Goal: Information Seeking & Learning: Learn about a topic

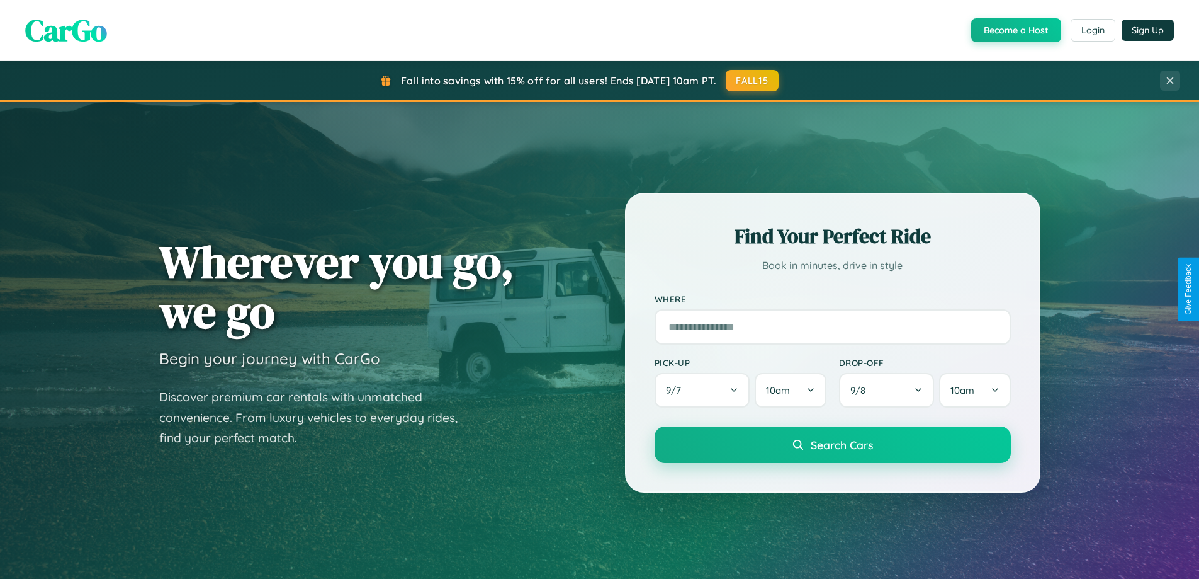
scroll to position [543, 0]
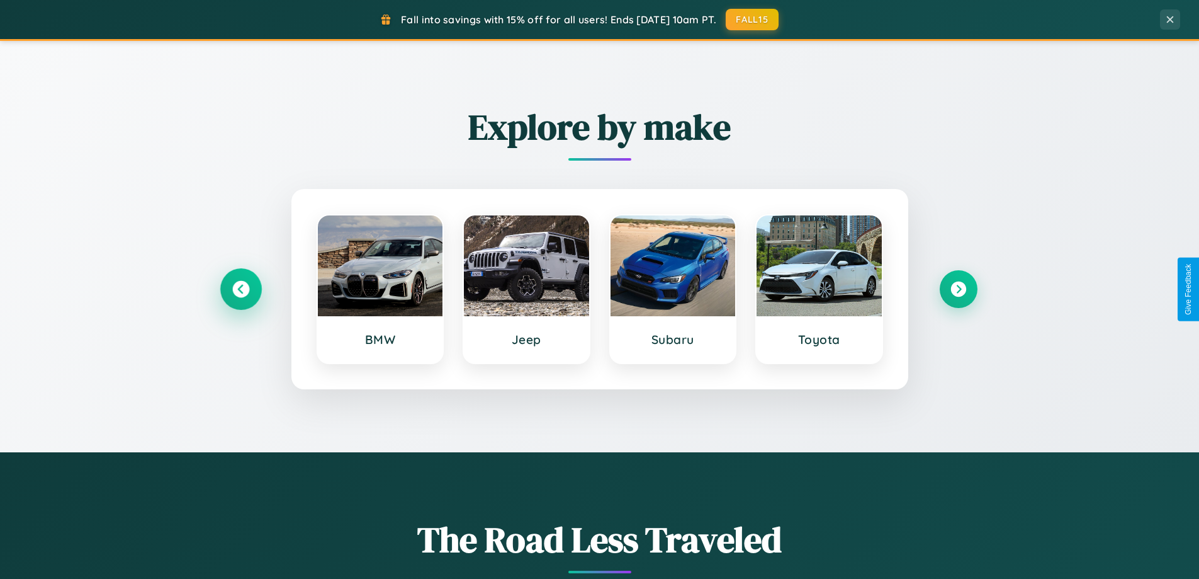
click at [240, 289] on icon at bounding box center [240, 289] width 17 height 17
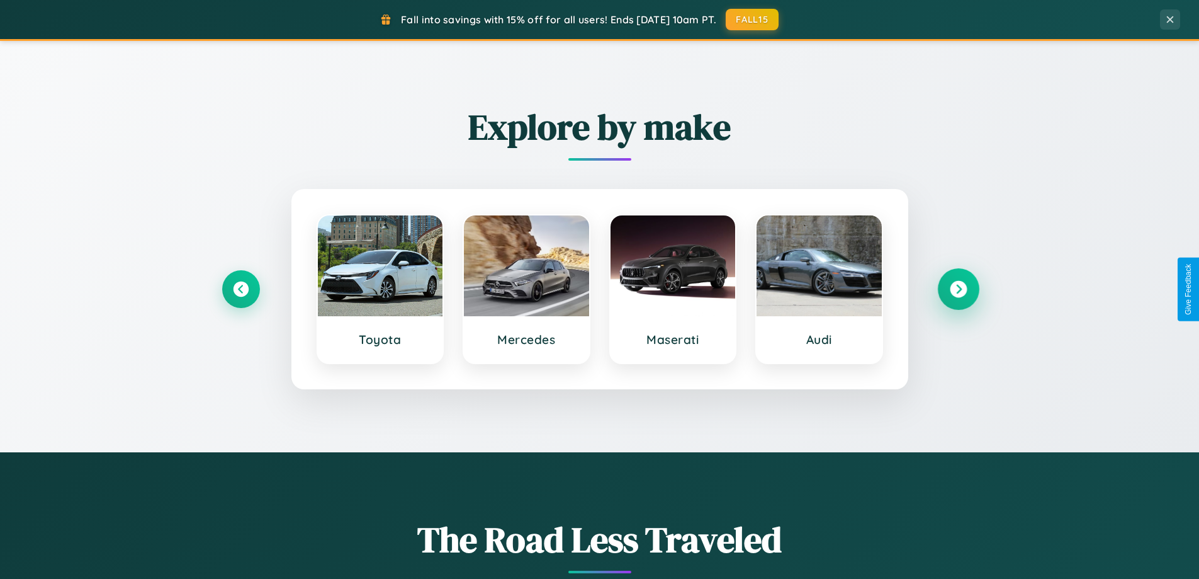
click at [958, 289] on icon at bounding box center [958, 289] width 17 height 17
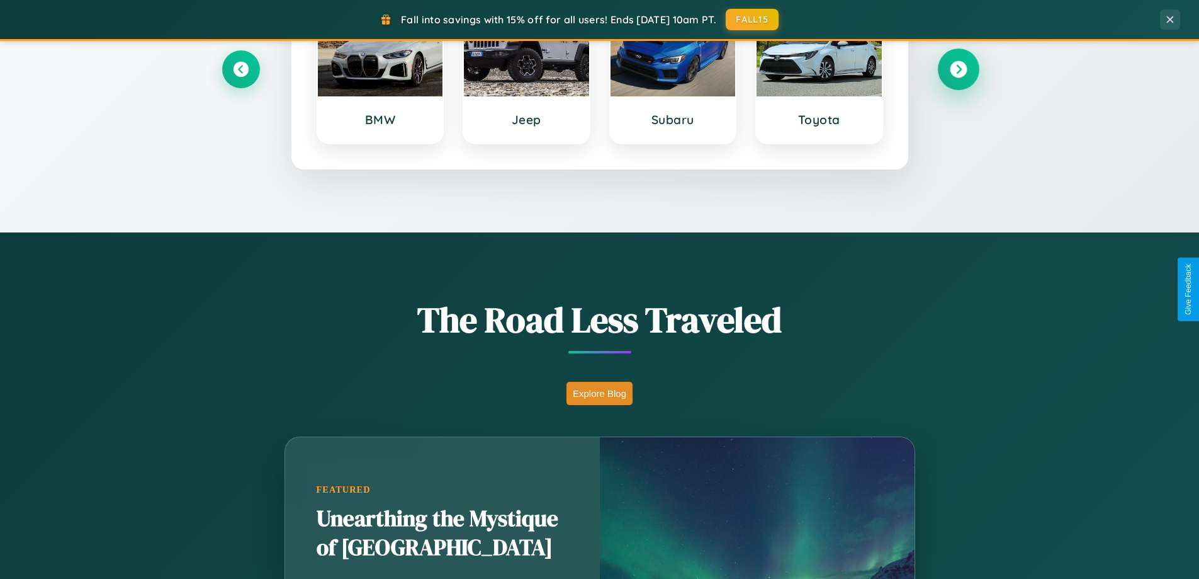
scroll to position [2423, 0]
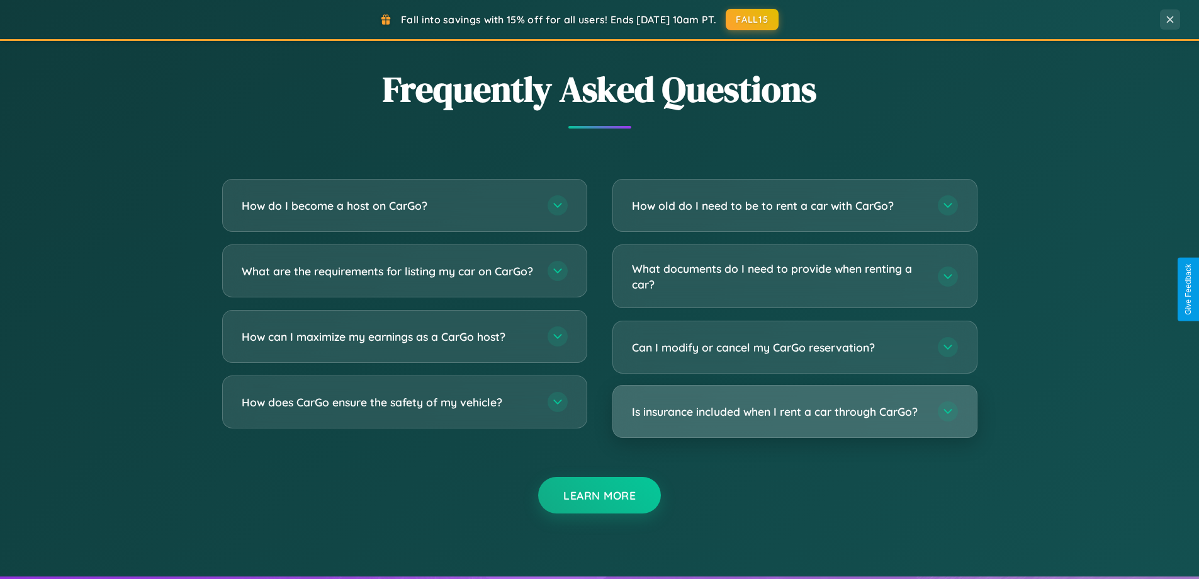
click at [794, 411] on h3 "Is insurance included when I rent a car through CarGo?" at bounding box center [778, 412] width 293 height 16
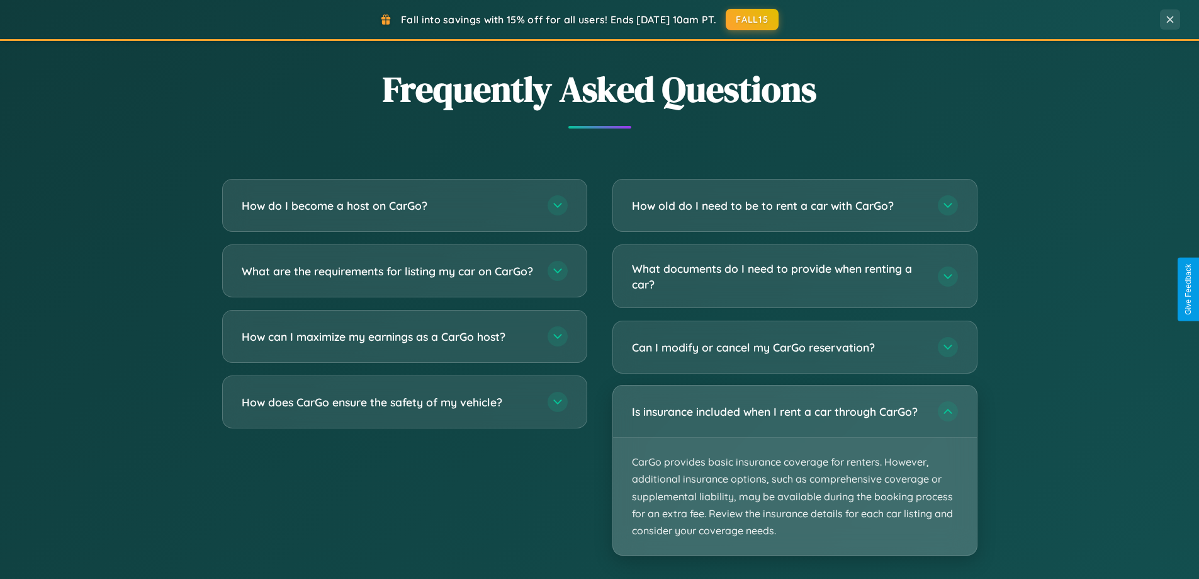
click at [794, 470] on p "CarGo provides basic insurance coverage for renters. However, additional insura…" at bounding box center [795, 496] width 364 height 117
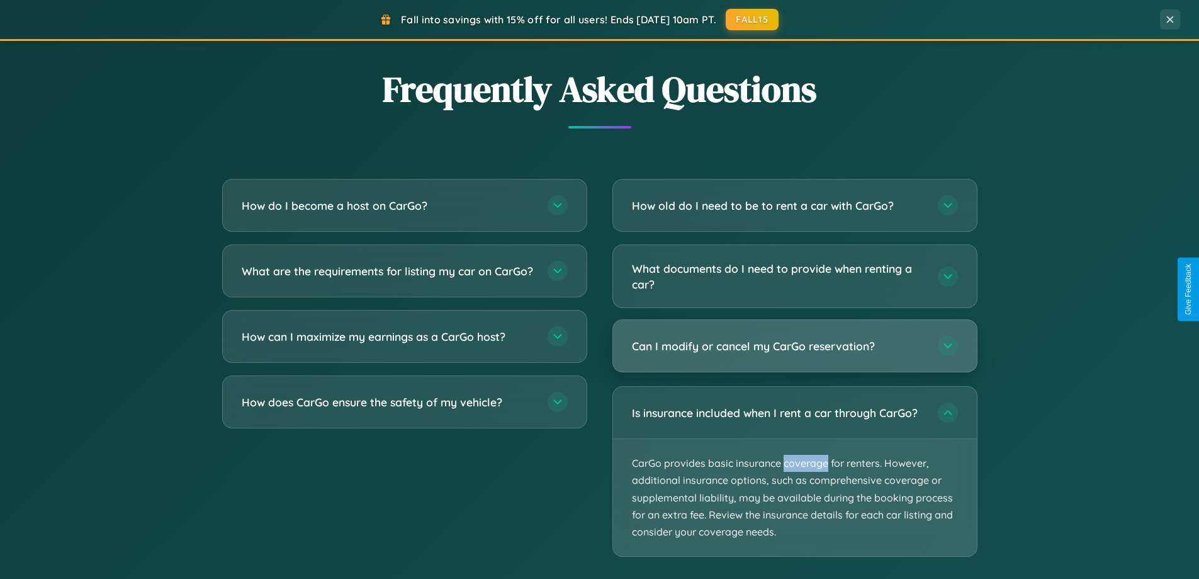
click at [794, 346] on h3 "Can I modify or cancel my CarGo reservation?" at bounding box center [778, 346] width 293 height 16
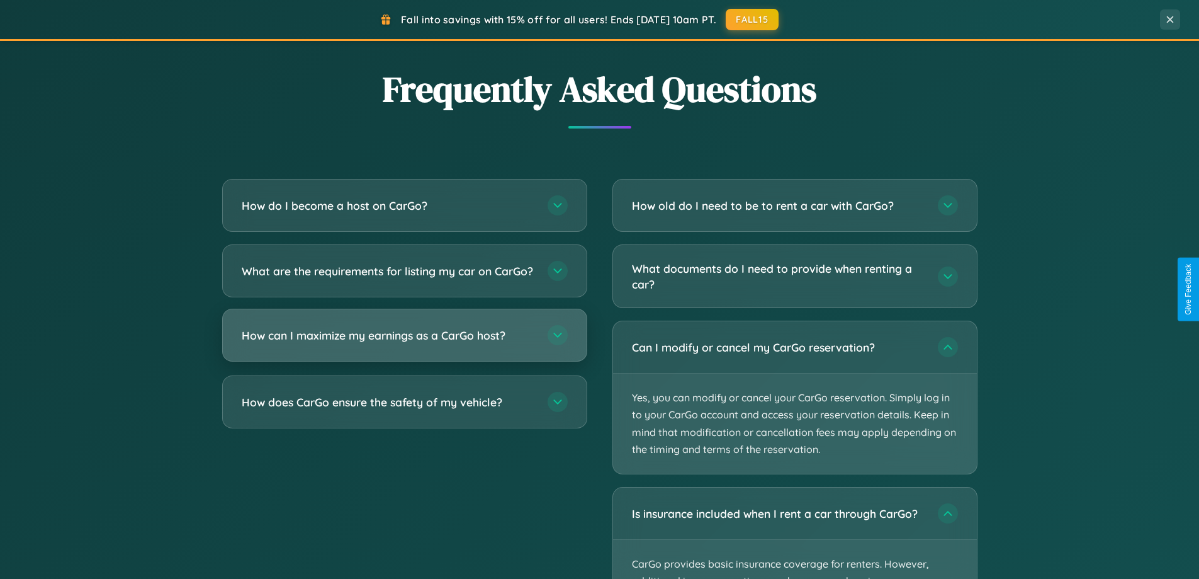
click at [404, 343] on h3 "How can I maximize my earnings as a CarGo host?" at bounding box center [388, 335] width 293 height 16
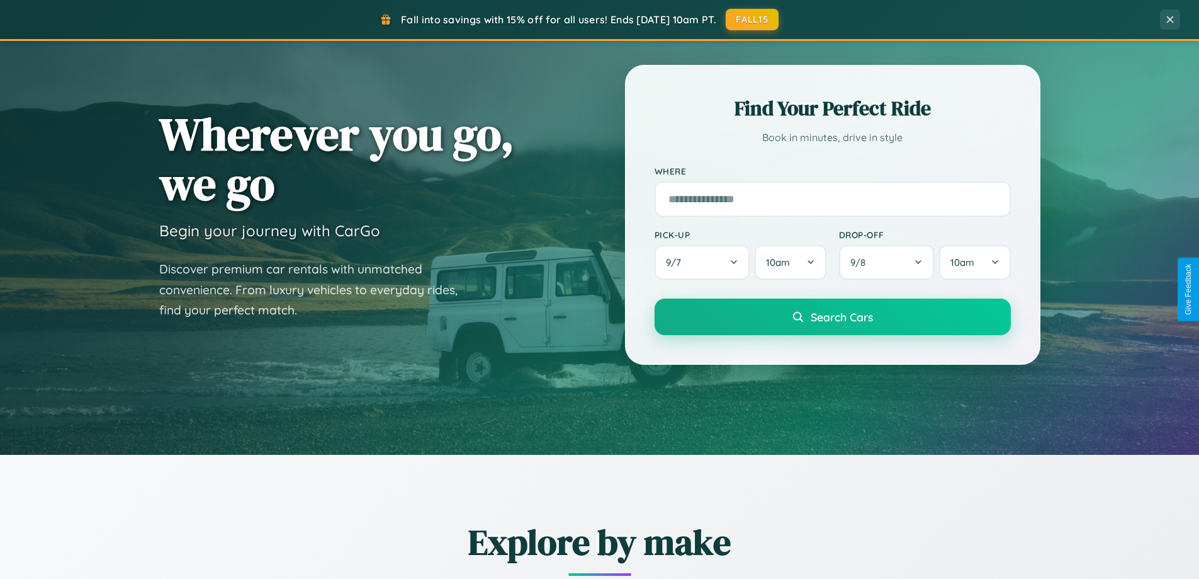
scroll to position [0, 0]
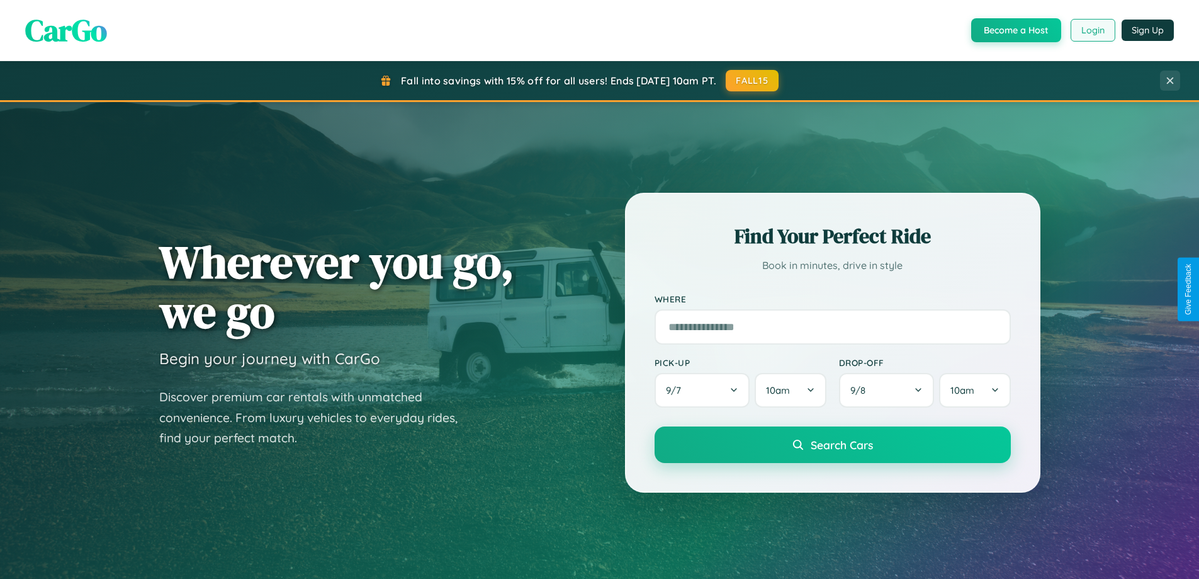
click at [1092, 30] on button "Login" at bounding box center [1093, 30] width 45 height 23
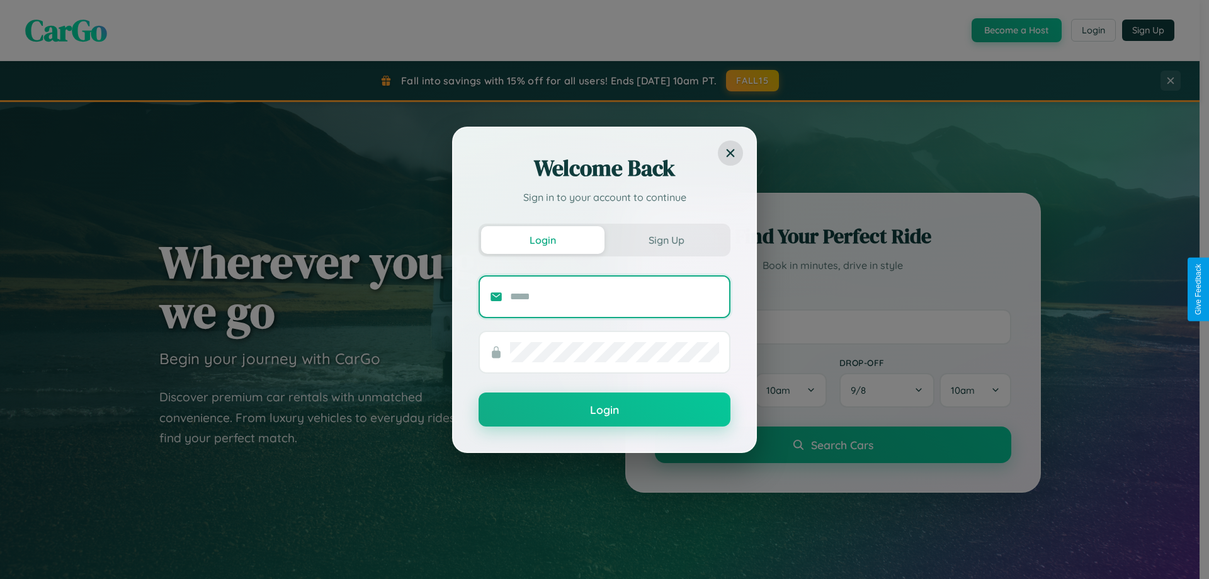
click at [614, 296] on input "text" at bounding box center [614, 296] width 209 height 20
type input "**********"
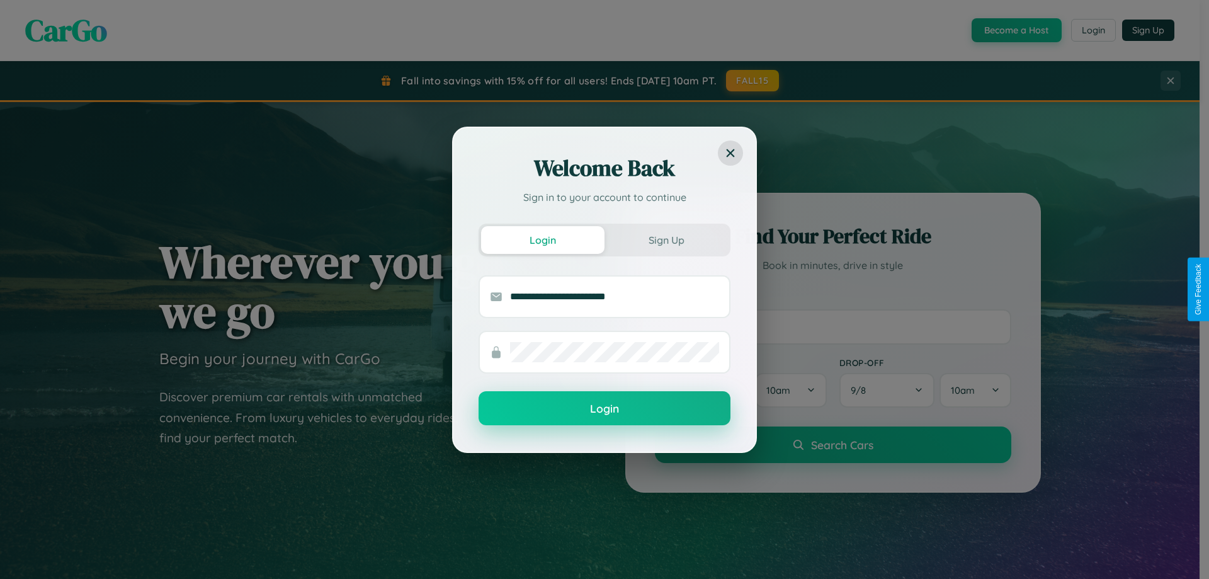
click at [604, 409] on button "Login" at bounding box center [604, 408] width 252 height 34
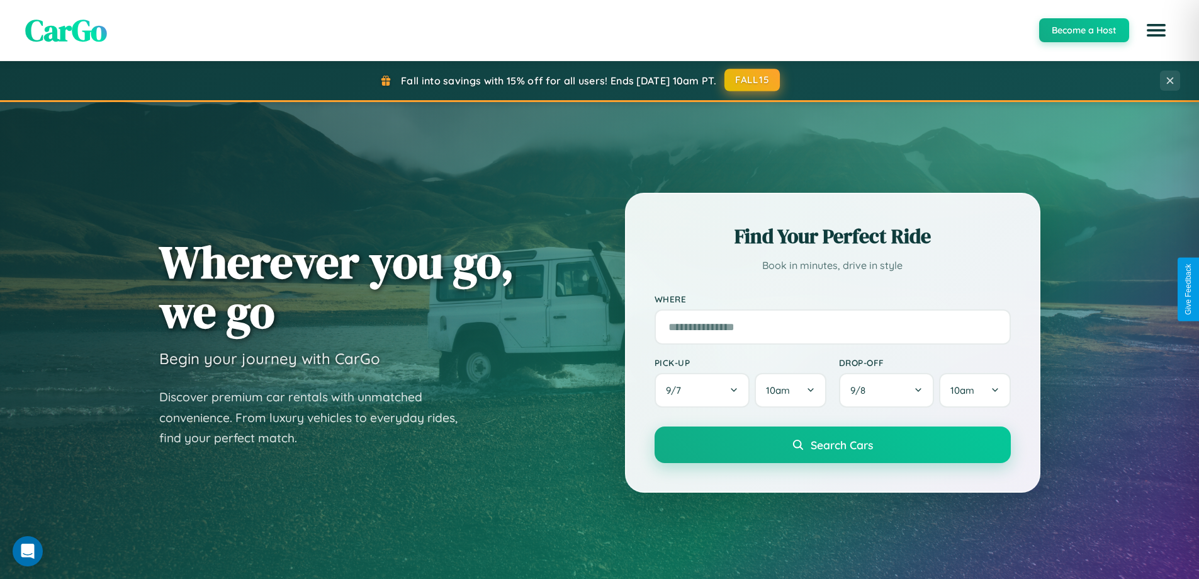
click at [753, 80] on button "FALL15" at bounding box center [752, 80] width 55 height 23
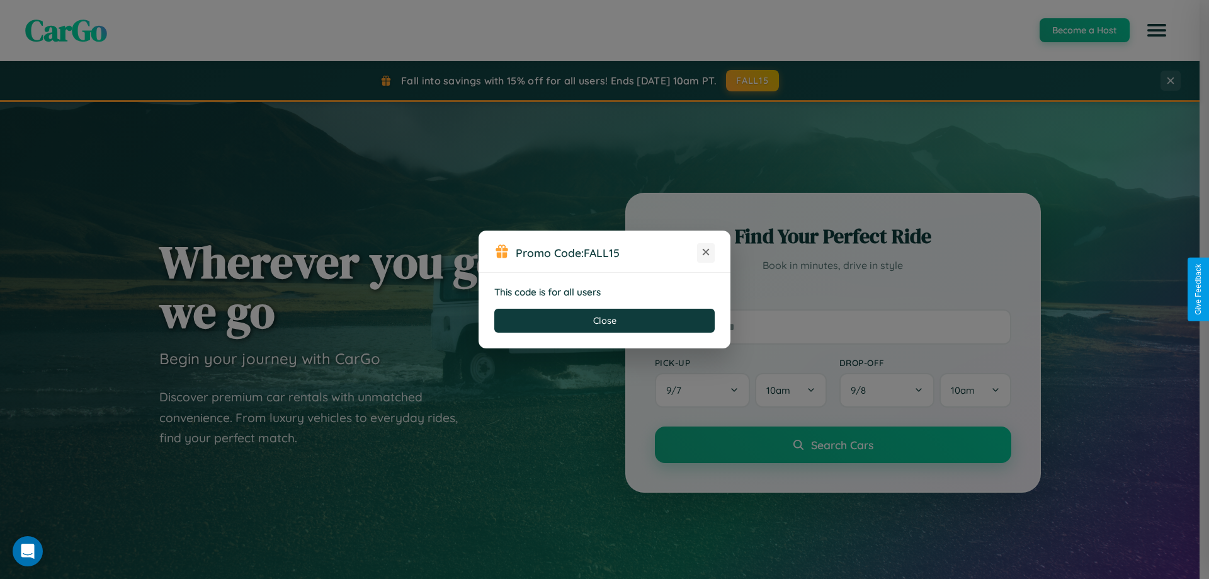
click at [706, 252] on icon at bounding box center [705, 252] width 13 height 13
